Goal: Task Accomplishment & Management: Use online tool/utility

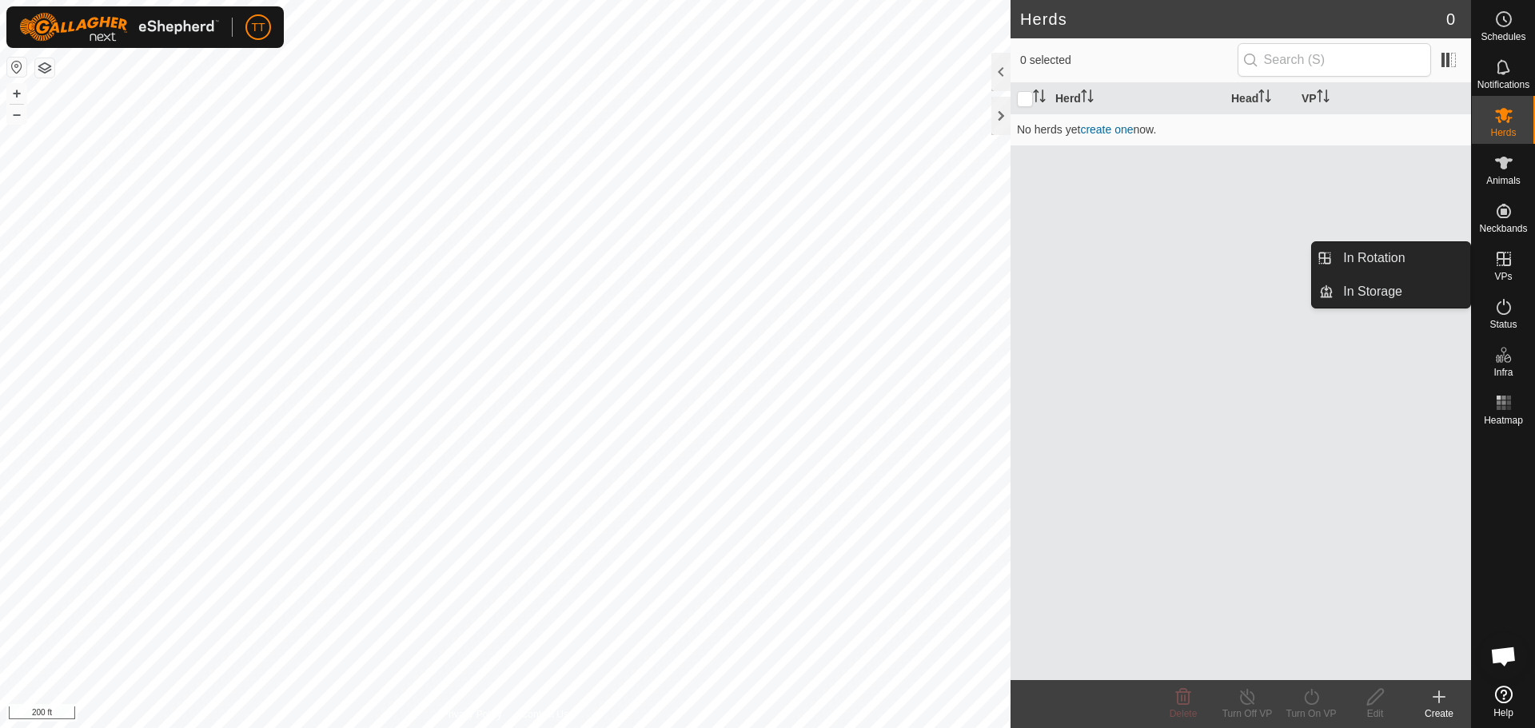
click at [1499, 261] on icon at bounding box center [1503, 258] width 19 height 19
click at [1394, 261] on link "In Rotation" at bounding box center [1401, 258] width 137 height 32
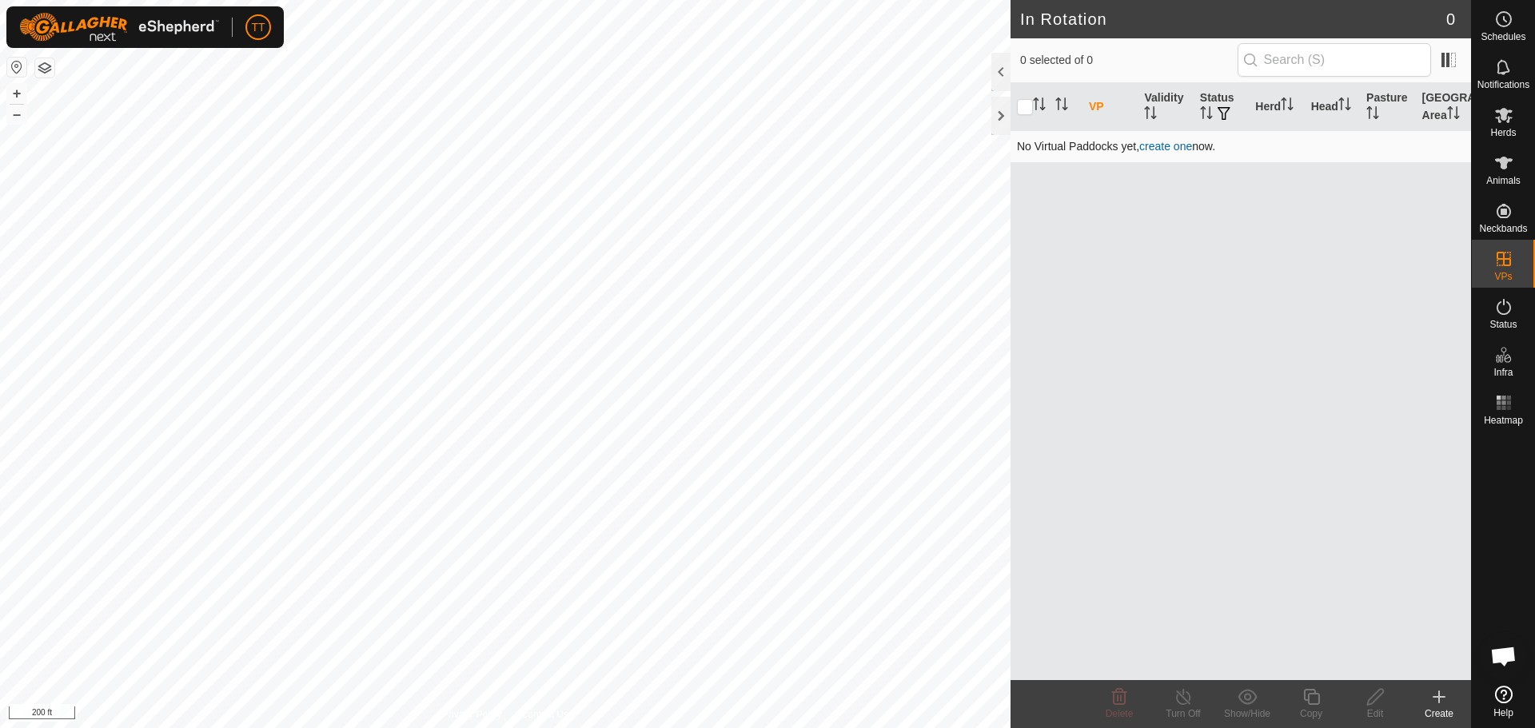
click at [1161, 144] on link "create one" at bounding box center [1165, 146] width 53 height 13
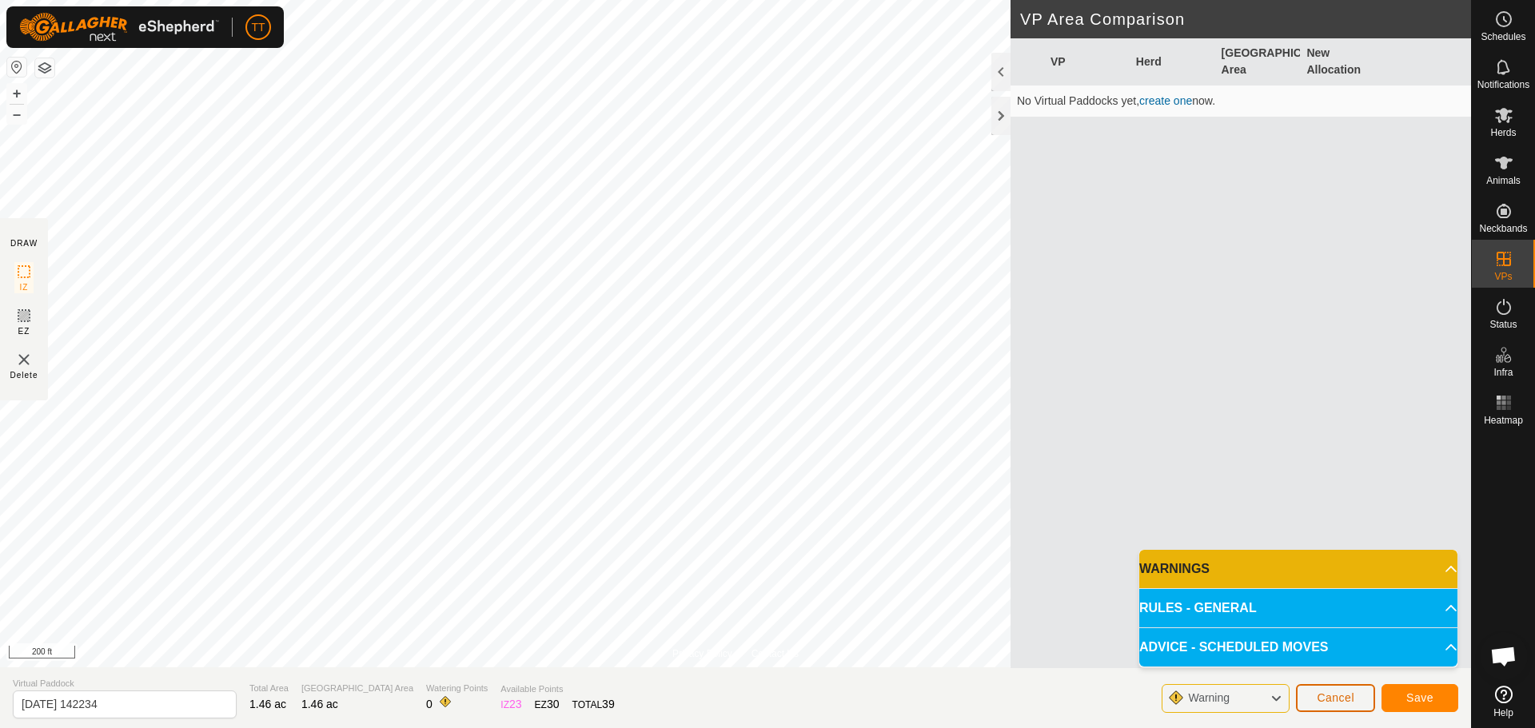
click at [1332, 699] on span "Cancel" at bounding box center [1335, 697] width 38 height 13
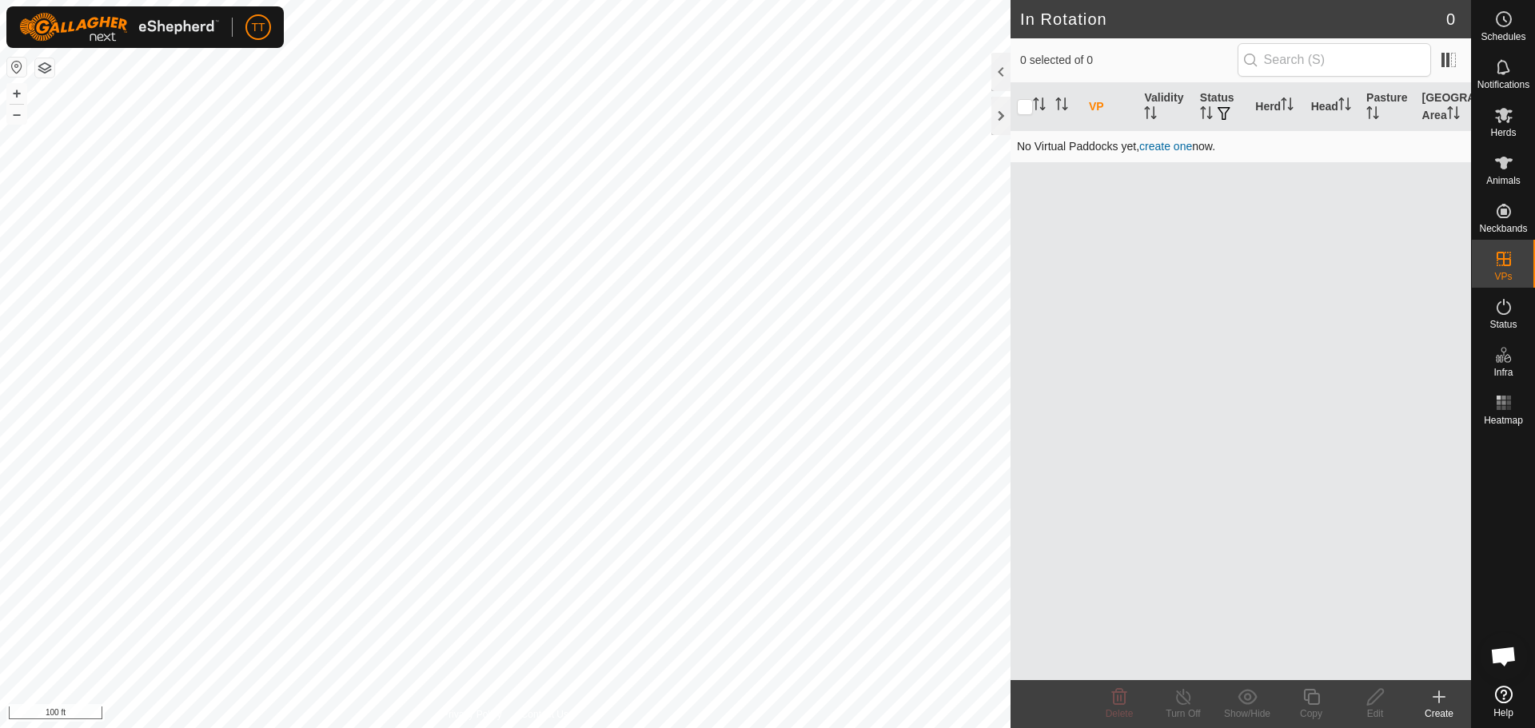
click at [1188, 149] on link "create one" at bounding box center [1165, 146] width 53 height 13
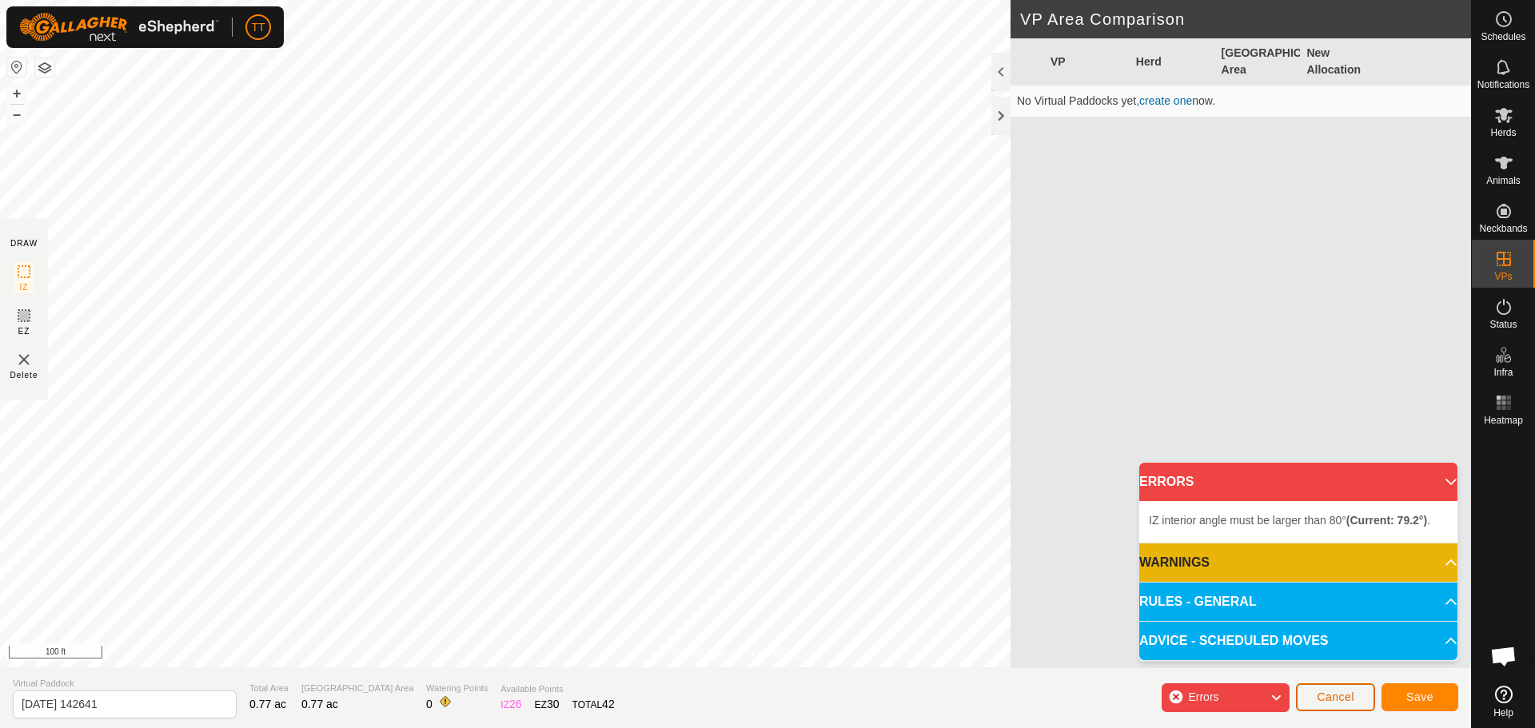
click at [1322, 691] on span "Cancel" at bounding box center [1335, 697] width 38 height 13
